Goal: Use online tool/utility: Use online tool/utility

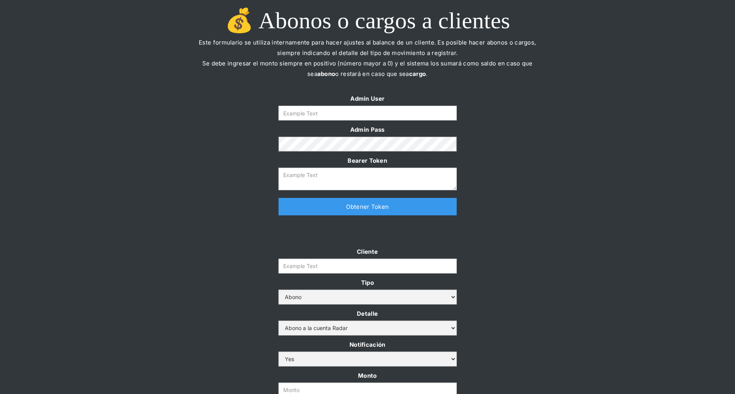
click at [402, 104] on label "Admin User" at bounding box center [368, 98] width 178 height 10
click at [402, 108] on input "Form" at bounding box center [368, 113] width 178 height 15
type input "[PERSON_NAME][EMAIL_ADDRESS][DOMAIN_NAME]"
click at [381, 209] on link "Obtener Token" at bounding box center [368, 206] width 178 height 17
type textarea "[SECURITY_DATA]"
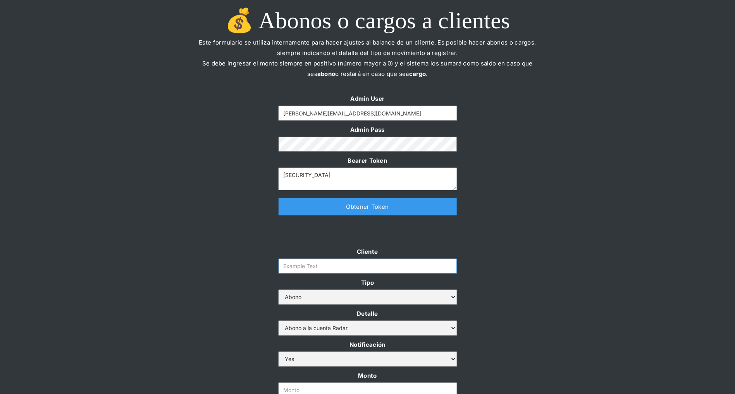
click at [350, 269] on input "Cliente" at bounding box center [368, 266] width 178 height 15
paste input "prontopaga"
type input "prontopaga"
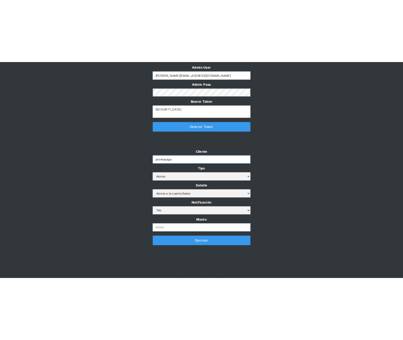
scroll to position [114, 0]
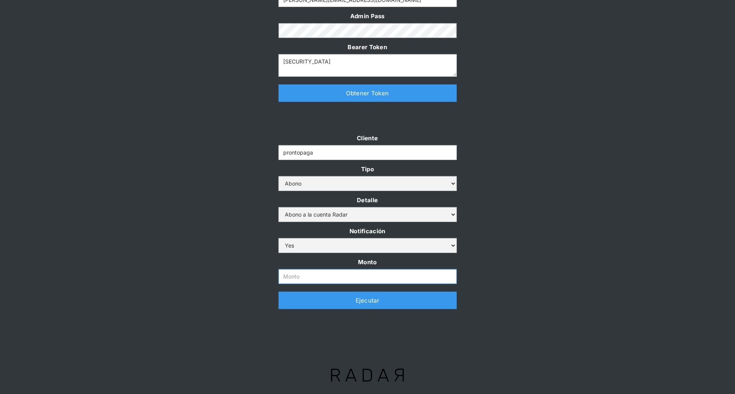
click at [312, 277] on input "Monto" at bounding box center [368, 276] width 178 height 15
paste input "1.000.000.000"
type input "1.000.000.000"
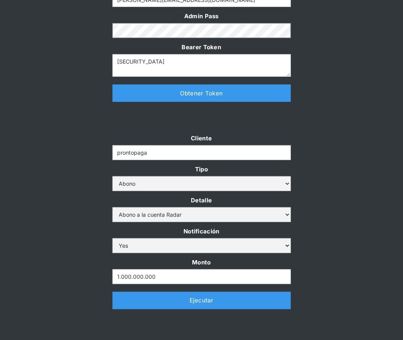
click at [331, 111] on div at bounding box center [201, 121] width 364 height 23
click at [228, 301] on link "Ejecutar" at bounding box center [201, 300] width 178 height 17
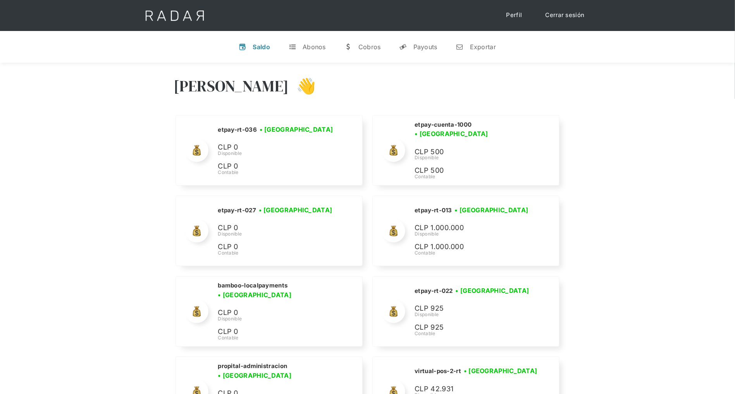
scroll to position [3309, 0]
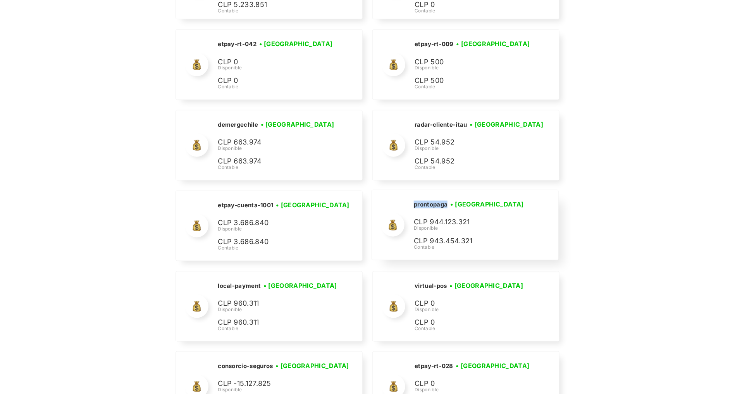
drag, startPoint x: 448, startPoint y: 196, endPoint x: 413, endPoint y: 196, distance: 34.9
click at [0, 0] on div "prontopaga • Conectada • Desconectada CLP 944.123.321 Disponible CLP 943.454.32…" at bounding box center [0, 0] width 0 height 0
copy h2 "prontopaga"
